Goal: Information Seeking & Learning: Find contact information

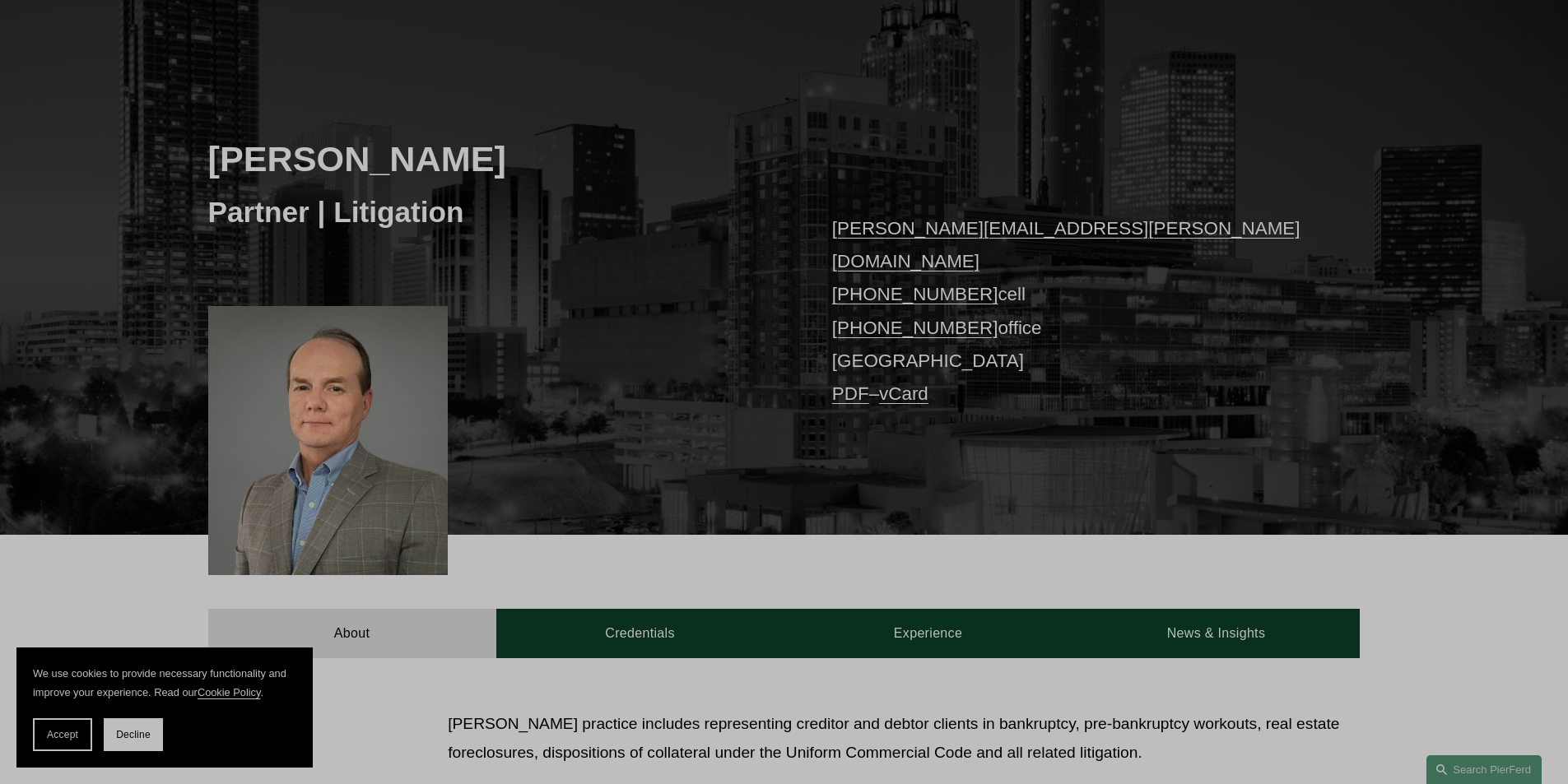
scroll to position [165, 0]
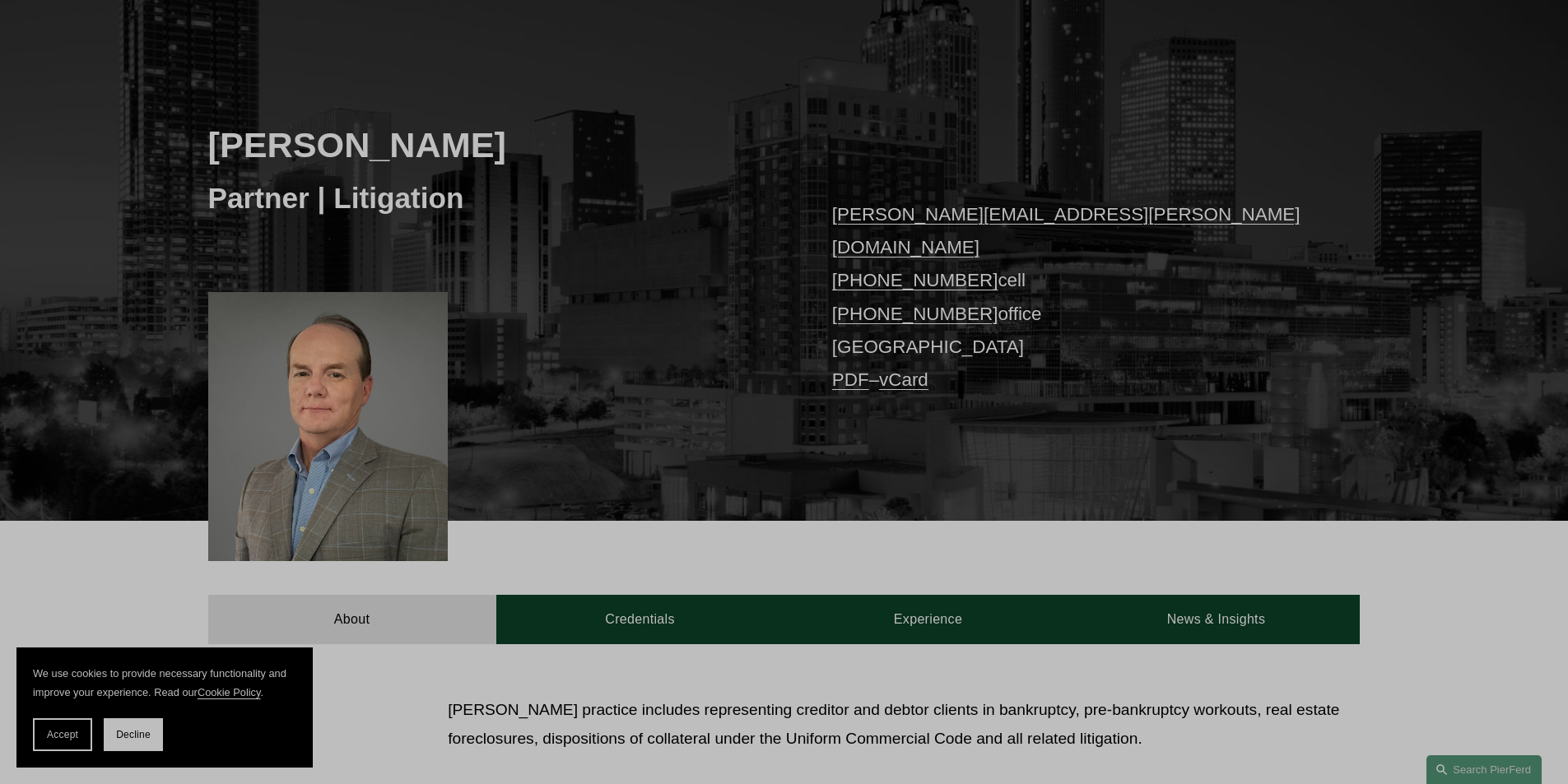
click at [1168, 359] on p "thomas.walker@pierferd.com +1.678.357.9086 cell +1.404.566.6988 office Atlanta …" at bounding box center [1072, 298] width 480 height 199
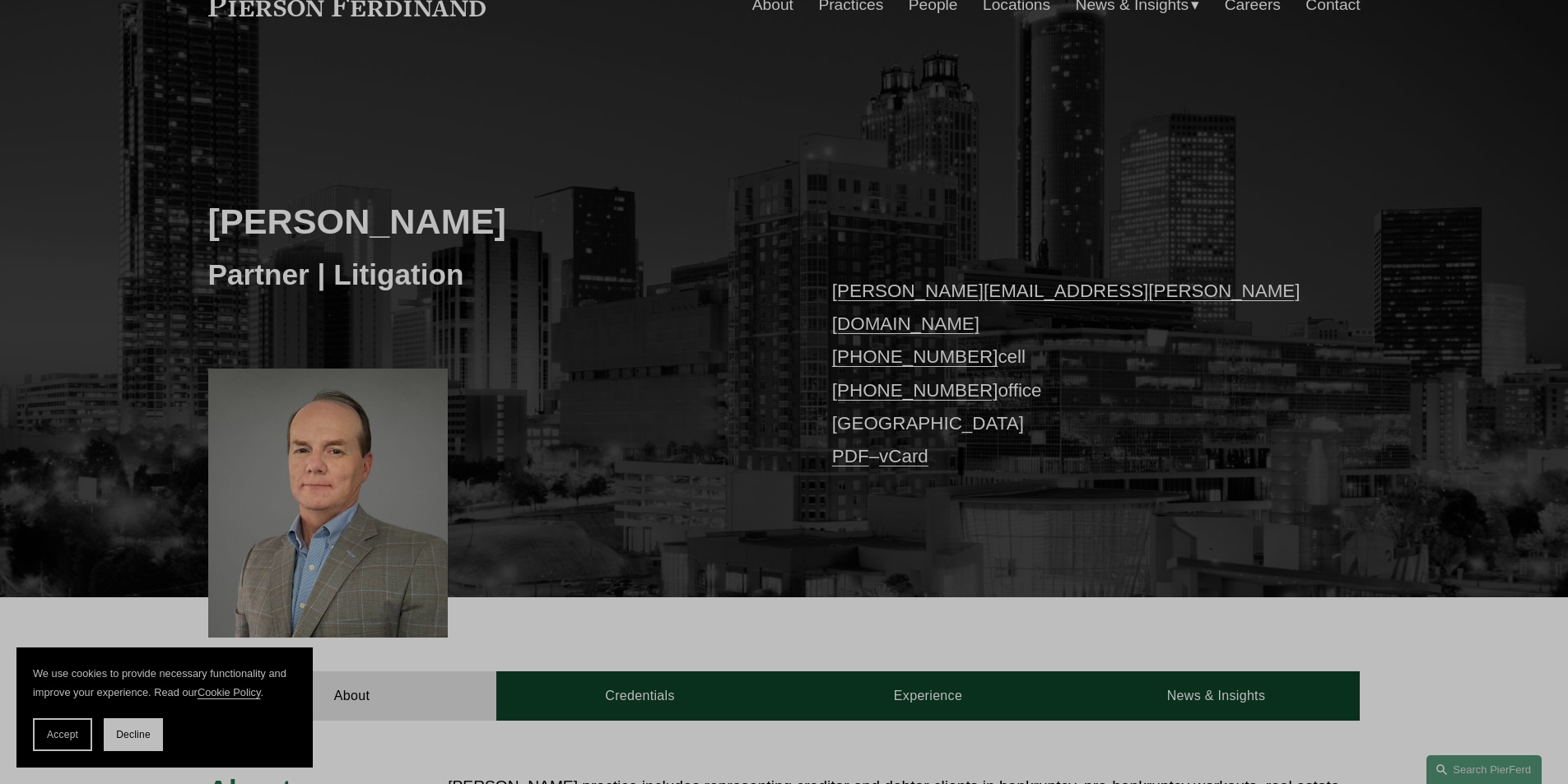
scroll to position [82, 0]
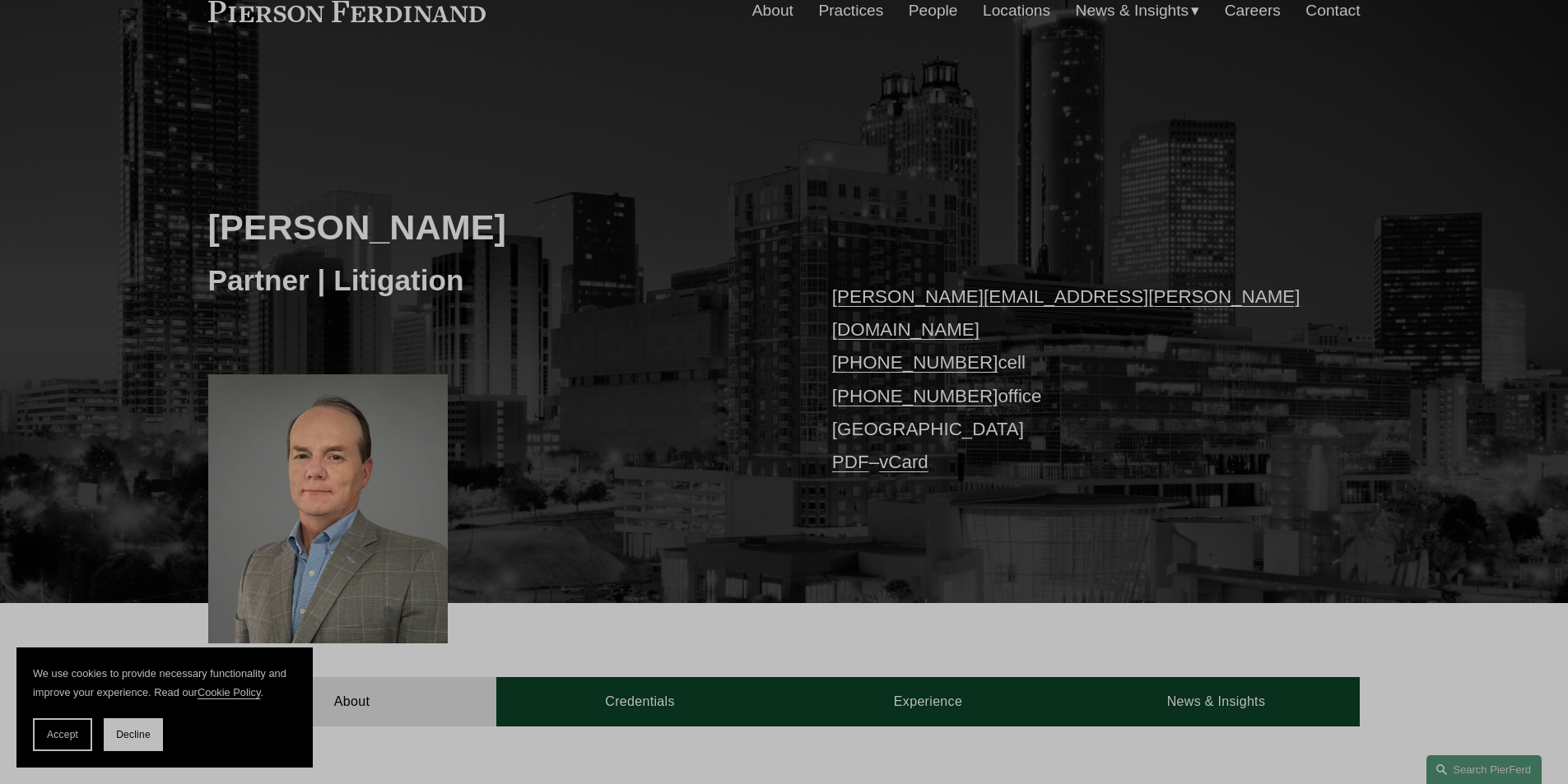
drag, startPoint x: 1036, startPoint y: 304, endPoint x: 814, endPoint y: 303, distance: 222.0
click at [814, 303] on div "Thomas Walker Partner | Litigation thomas.walker@pierferd.com +1.678.357.9086 c…" at bounding box center [784, 355] width 1568 height 496
copy link "[PERSON_NAME][EMAIL_ADDRESS][PERSON_NAME][DOMAIN_NAME]"
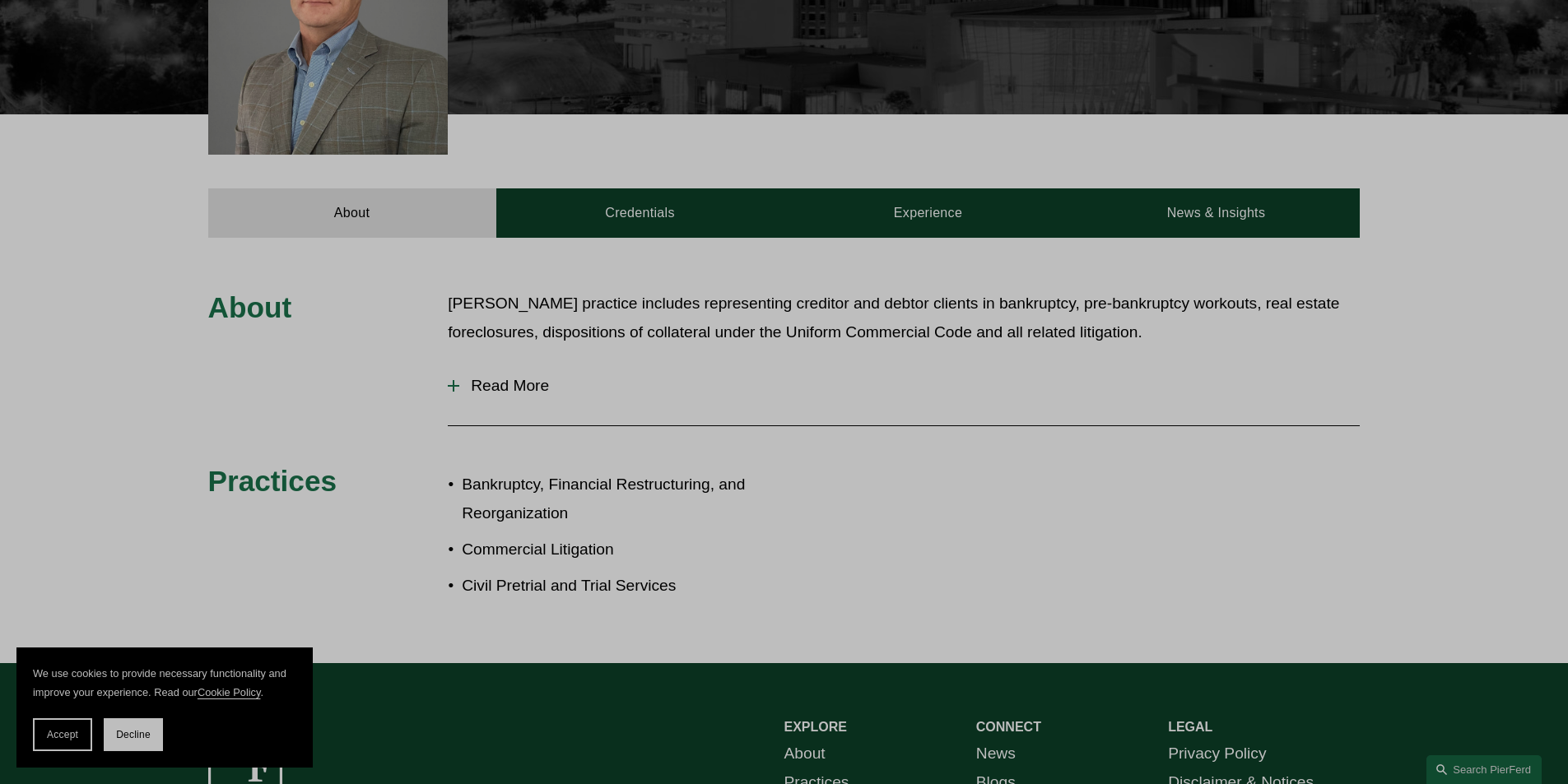
scroll to position [576, 0]
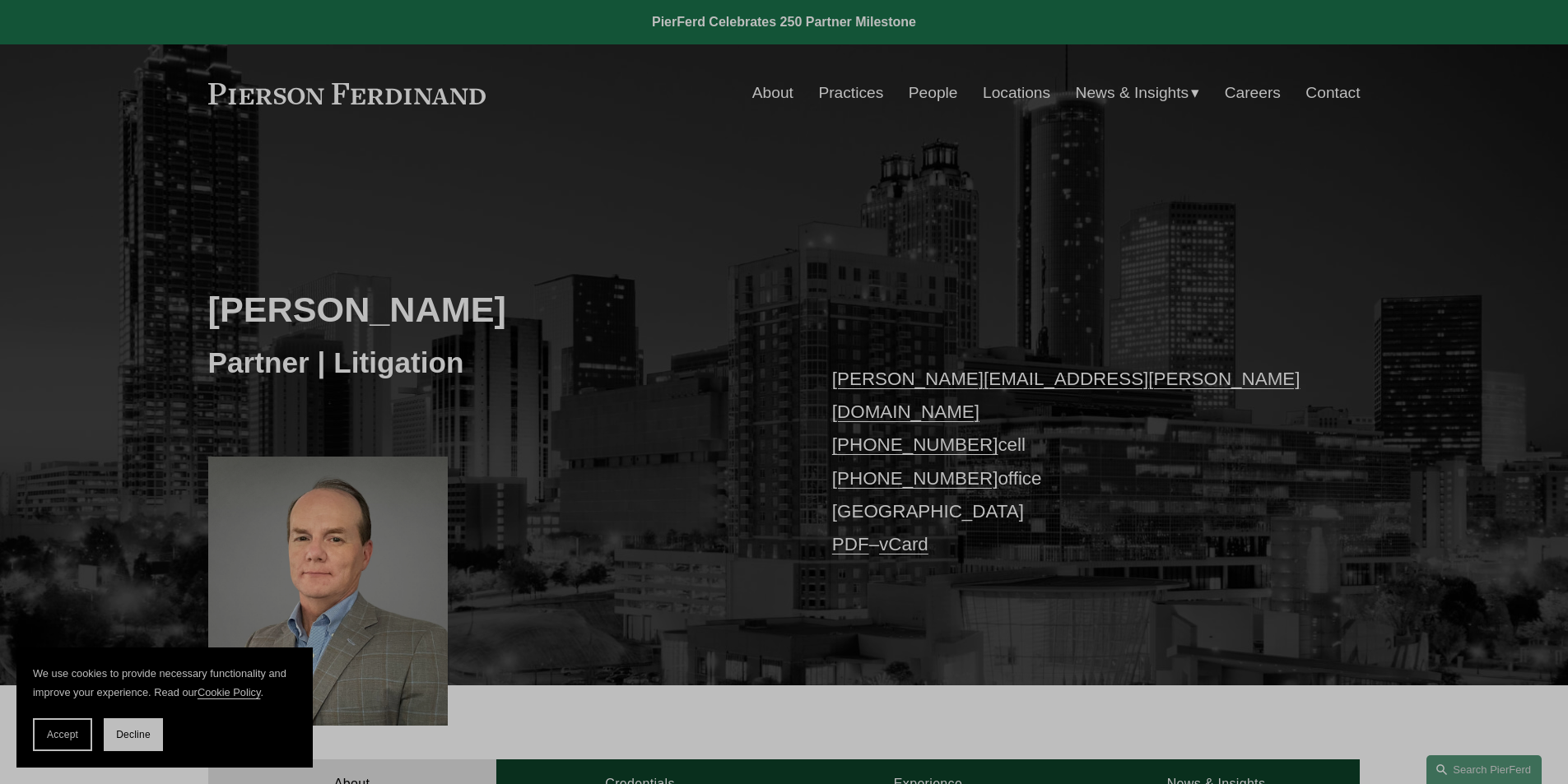
drag, startPoint x: 972, startPoint y: 410, endPoint x: 861, endPoint y: 410, distance: 111.0
click at [861, 410] on p "thomas.walker@pierferd.com +1.678.357.9086 cell +1.404.566.6988 office Atlanta …" at bounding box center [1072, 462] width 480 height 199
copy link "678.357.9086"
drag, startPoint x: 977, startPoint y: 437, endPoint x: 858, endPoint y: 445, distance: 119.3
click at [858, 445] on p "thomas.walker@pierferd.com +1.678.357.9086 cell +1.404.566.6988 office Atlanta …" at bounding box center [1072, 462] width 480 height 199
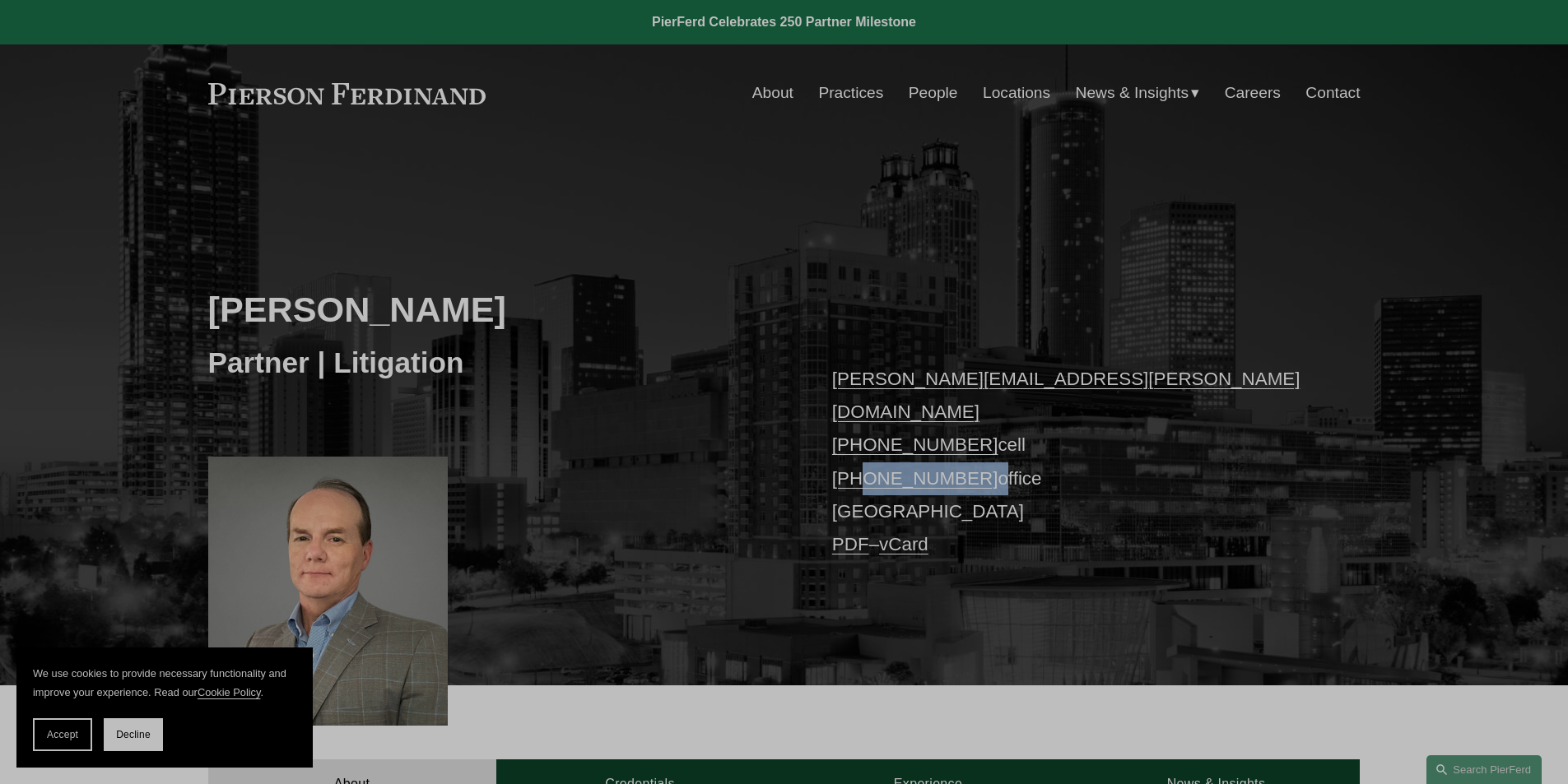
copy p "404.566.6988"
click at [1020, 491] on p "thomas.walker@pierferd.com +1.678.357.9086 cell +1.404.566.6988 office Atlanta …" at bounding box center [1072, 462] width 480 height 199
click at [990, 446] on p "thomas.walker@pierferd.com +1.678.357.9086 cell +1.404.566.6988 office Atlanta …" at bounding box center [1072, 462] width 480 height 199
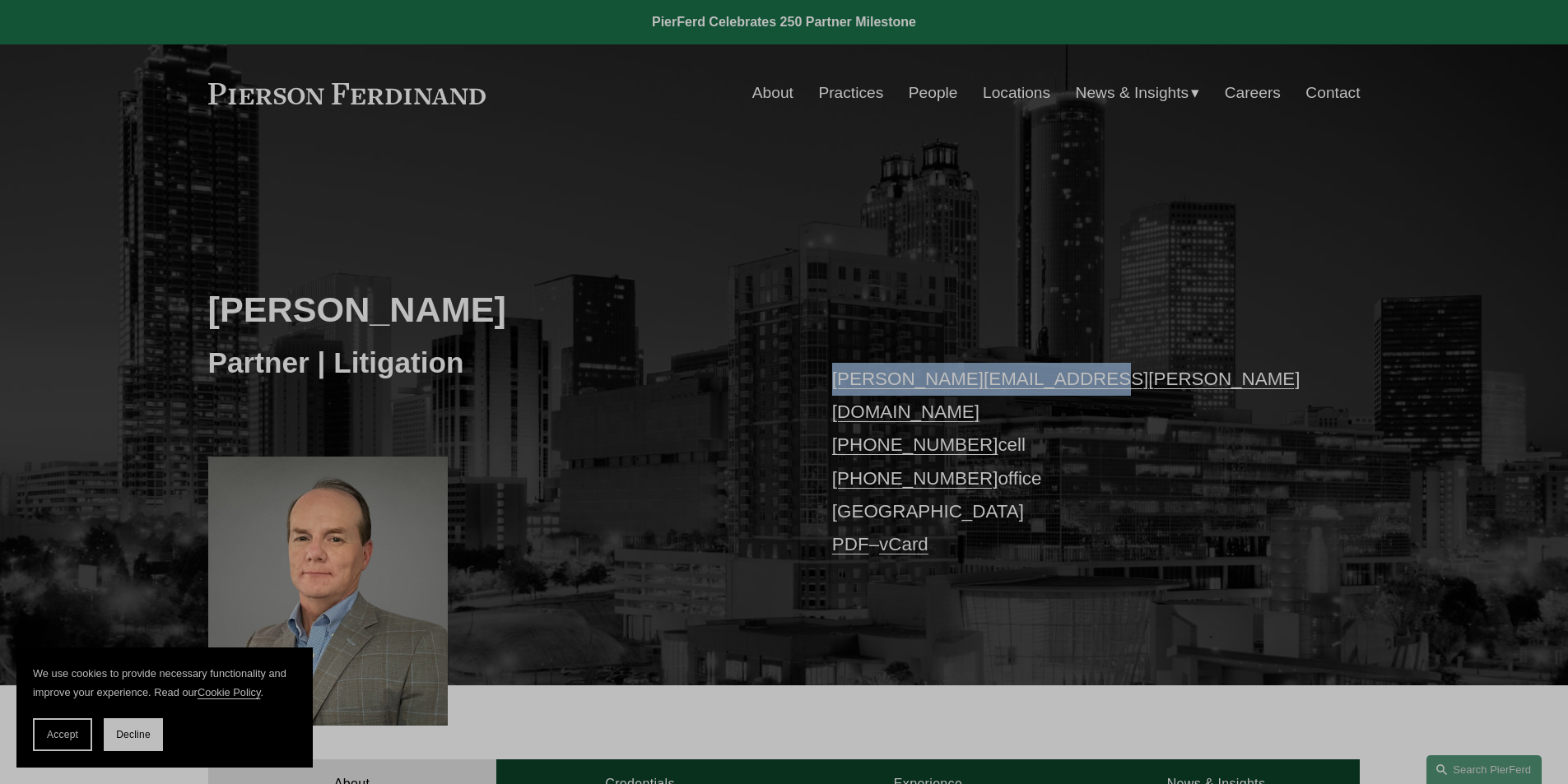
drag, startPoint x: 825, startPoint y: 384, endPoint x: 1140, endPoint y: 368, distance: 315.4
click at [1140, 368] on div "Thomas Walker Partner | Litigation thomas.walker@pierferd.com +1.678.357.9086 c…" at bounding box center [784, 437] width 1568 height 496
copy link "[PERSON_NAME][EMAIL_ADDRESS][PERSON_NAME][DOMAIN_NAME]"
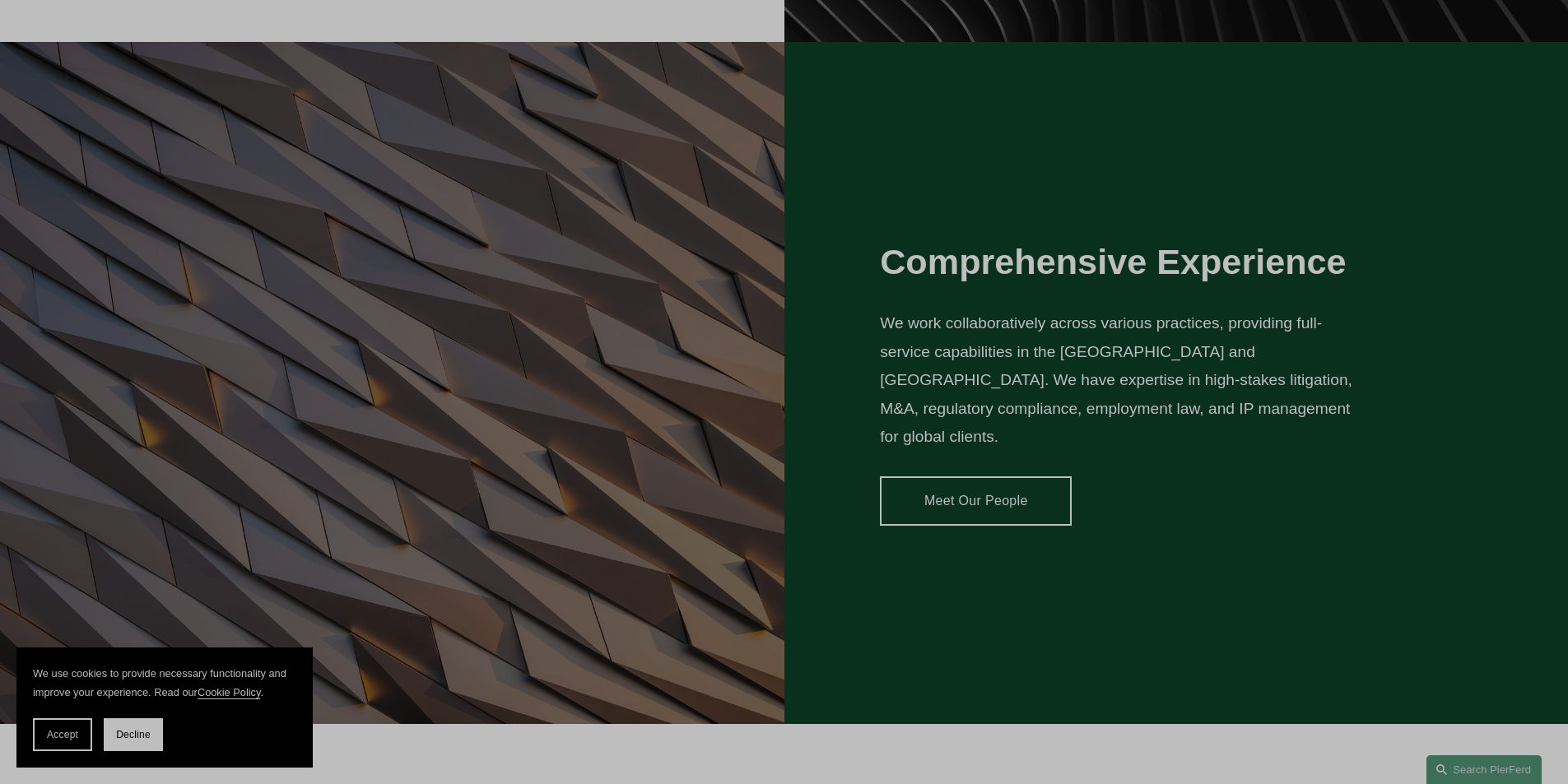
scroll to position [823, 0]
